Goal: Obtain resource: Obtain resource

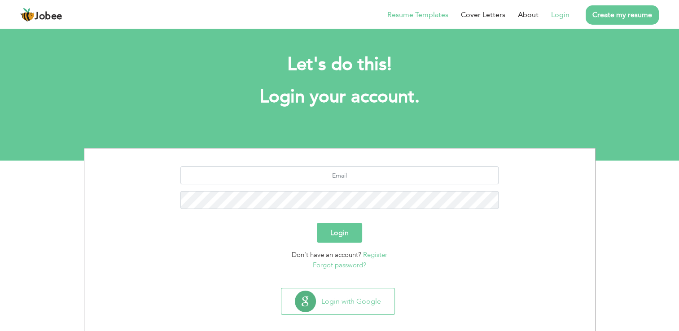
click at [422, 17] on link "Resume Templates" at bounding box center [417, 14] width 61 height 11
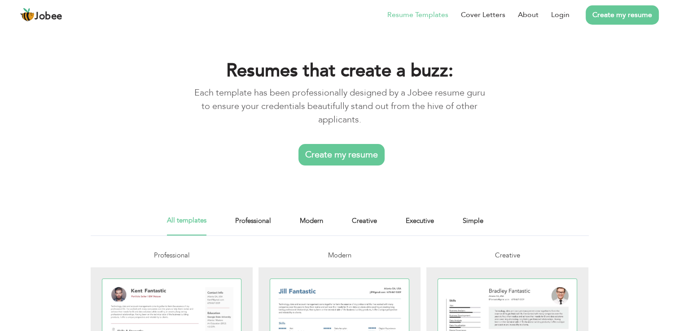
click at [272, 219] on div "All templates Professional Modern Creative Executive Simple" at bounding box center [339, 225] width 345 height 20
click at [264, 220] on link "Professional" at bounding box center [253, 225] width 36 height 20
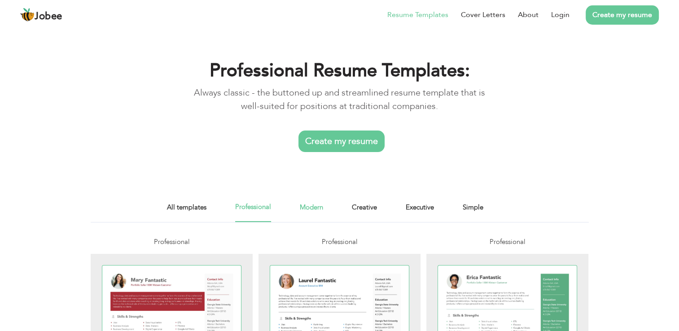
click at [310, 208] on link "Modern" at bounding box center [311, 212] width 23 height 20
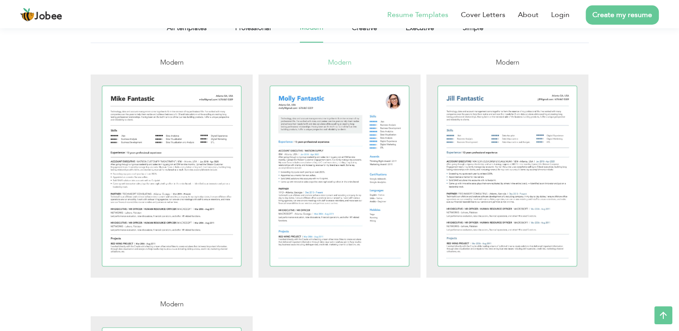
scroll to position [90, 0]
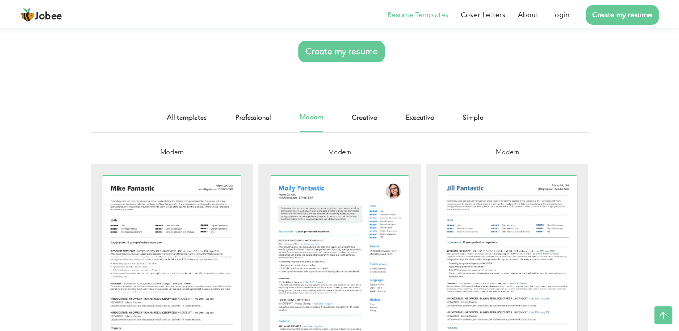
click at [402, 123] on div "All templates Professional Modern Creative Executive Simple" at bounding box center [339, 122] width 345 height 20
click at [405, 119] on div "All templates Professional Modern Creative Executive Simple" at bounding box center [339, 122] width 345 height 20
drag, startPoint x: 405, startPoint y: 119, endPoint x: 413, endPoint y: 121, distance: 8.3
click at [413, 121] on link "Executive" at bounding box center [420, 122] width 28 height 20
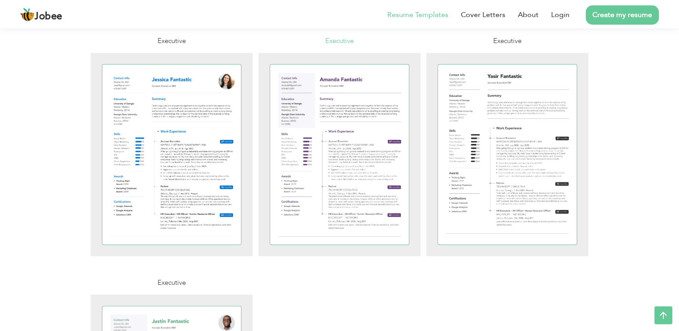
scroll to position [179, 0]
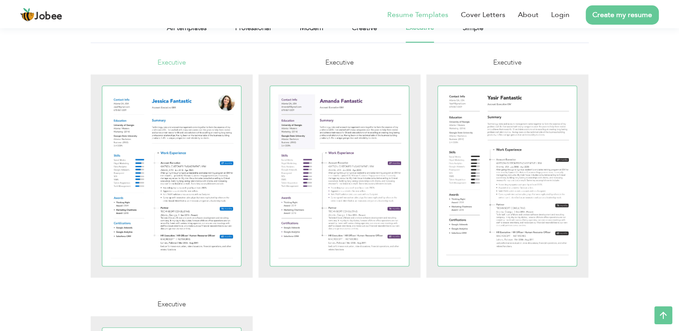
click at [116, 62] on link "Executive" at bounding box center [172, 170] width 162 height 227
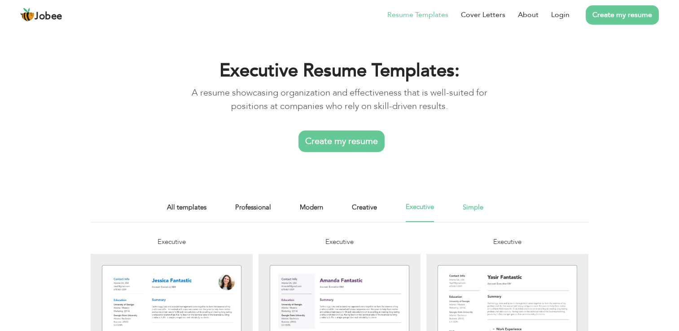
click at [471, 205] on link "Simple" at bounding box center [473, 212] width 21 height 20
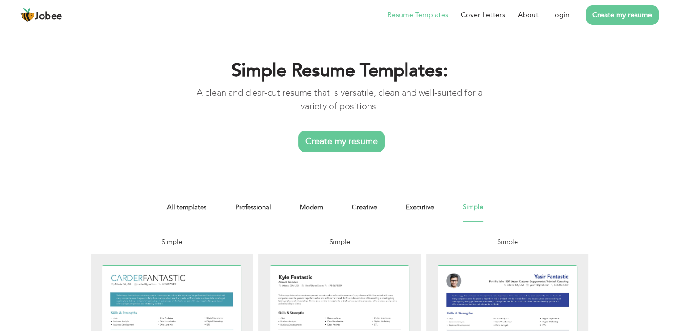
click at [230, 214] on div "All templates Professional Modern Creative Executive Simple" at bounding box center [339, 212] width 345 height 20
click at [256, 206] on link "Professional" at bounding box center [253, 212] width 36 height 20
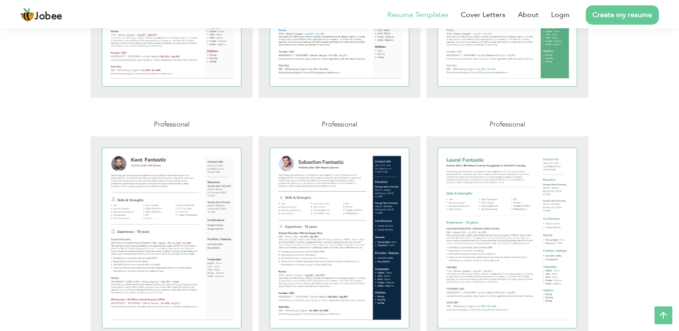
scroll to position [359, 0]
